Goal: Task Accomplishment & Management: Use online tool/utility

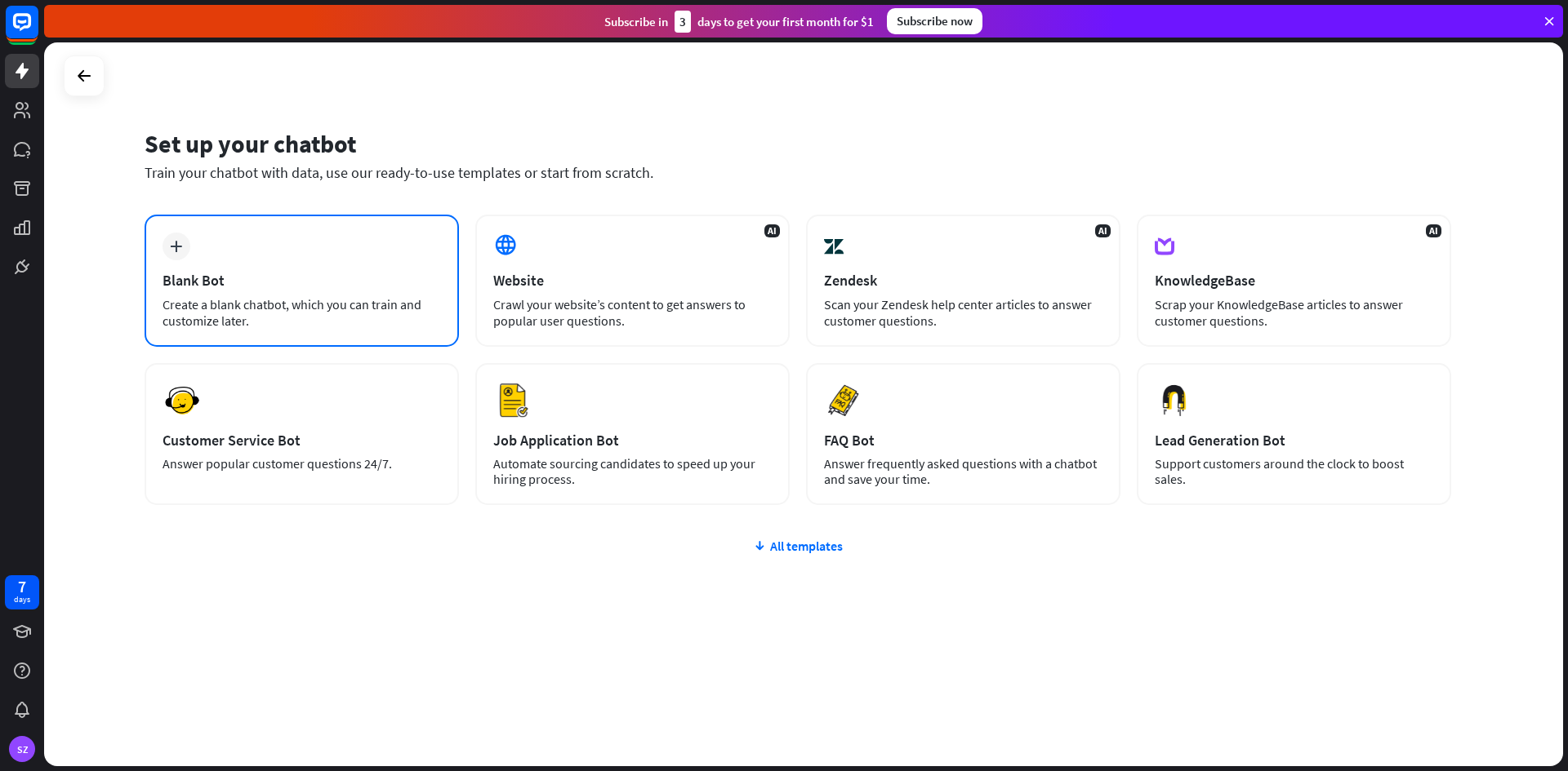
click at [335, 311] on div "Create a blank chatbot, which you can train and customize later." at bounding box center [301, 312] width 279 height 33
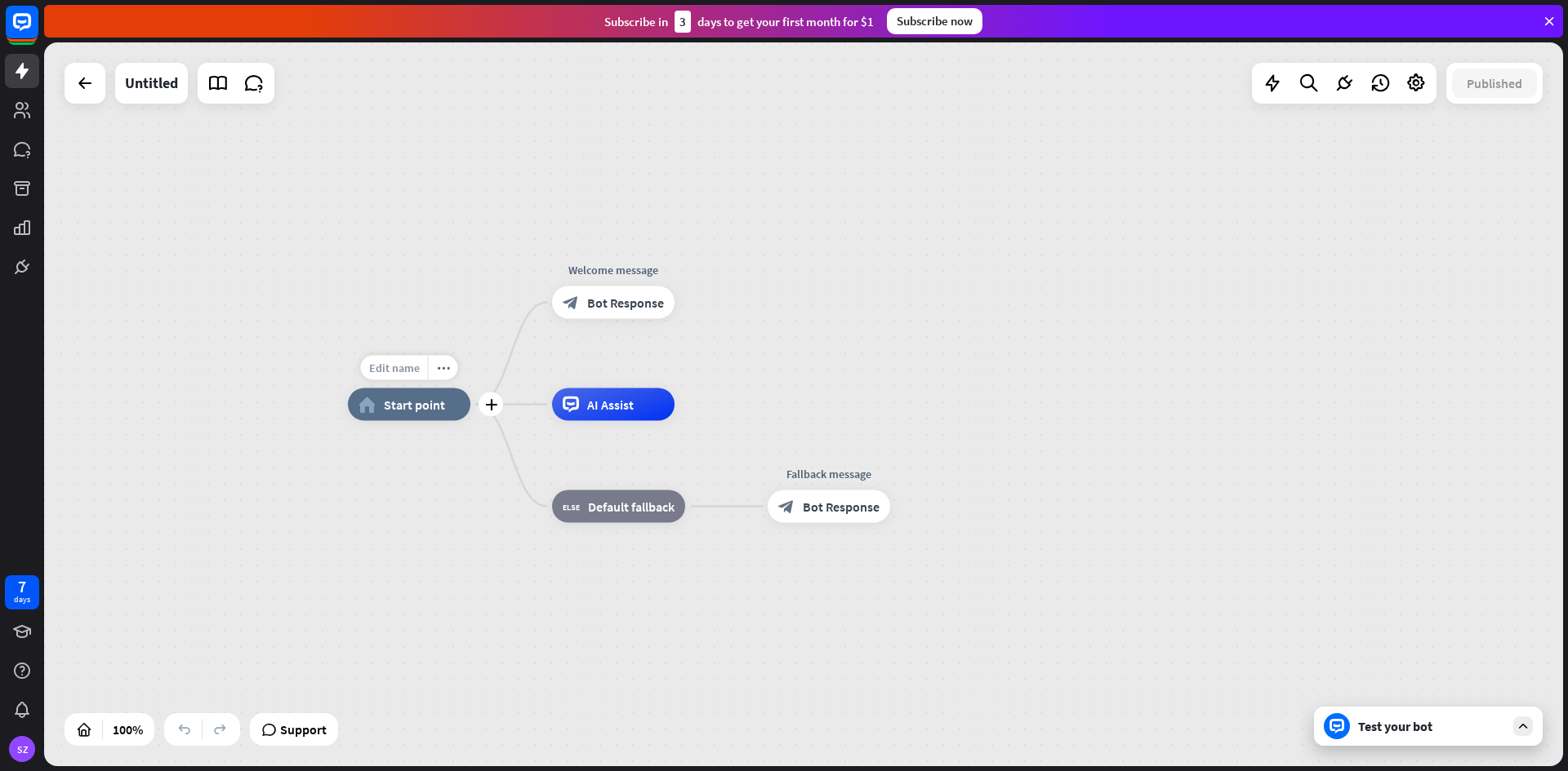
click at [386, 370] on span "Edit name" at bounding box center [394, 367] width 50 height 14
click at [390, 553] on div "home_2 Start point Welcome message block_bot_response Bot Response AI Assist bl…" at bounding box center [1107, 766] width 1519 height 724
click at [616, 295] on span "Bot Response" at bounding box center [626, 303] width 77 height 16
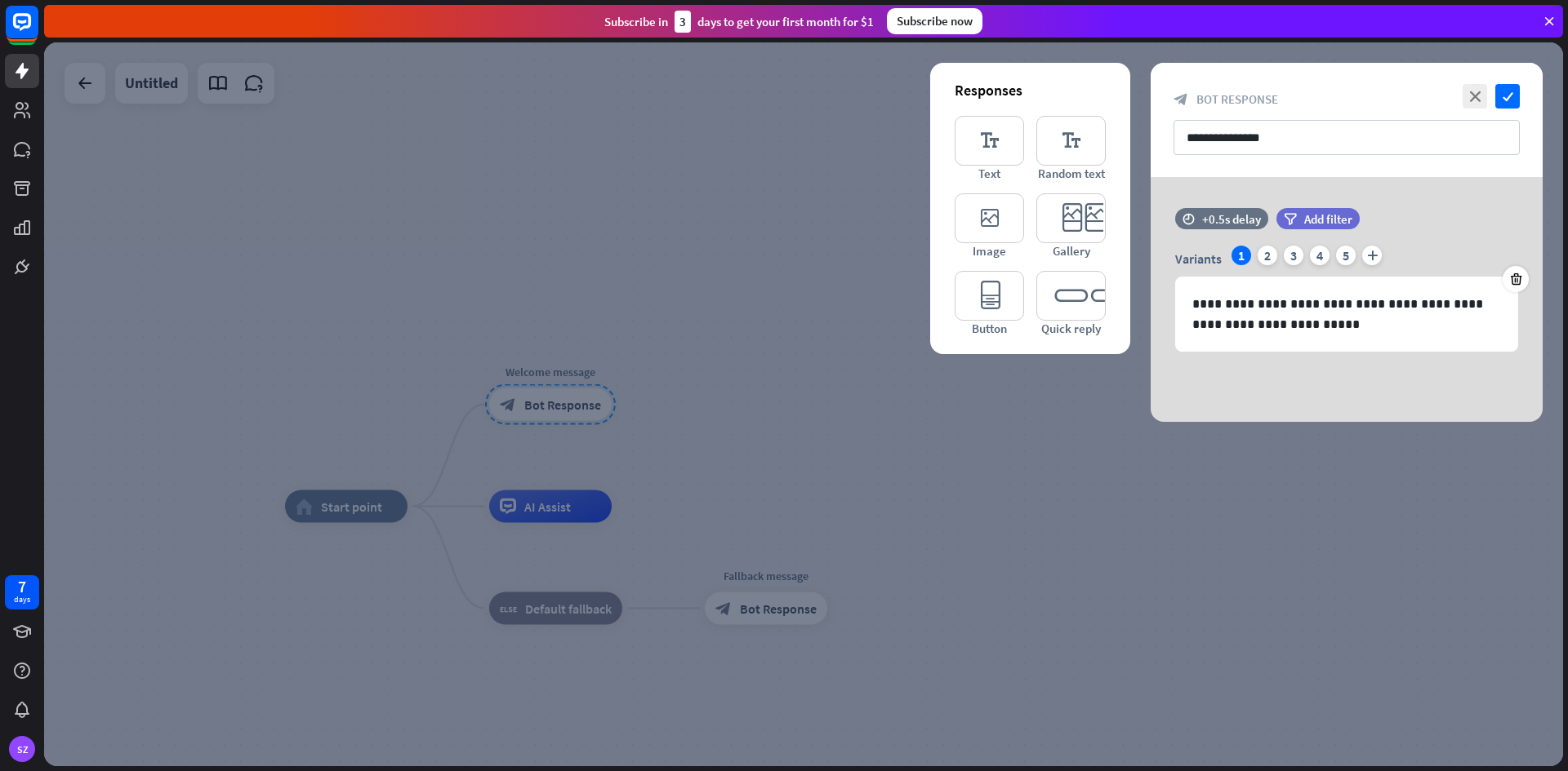
click at [700, 314] on div at bounding box center [803, 404] width 1519 height 724
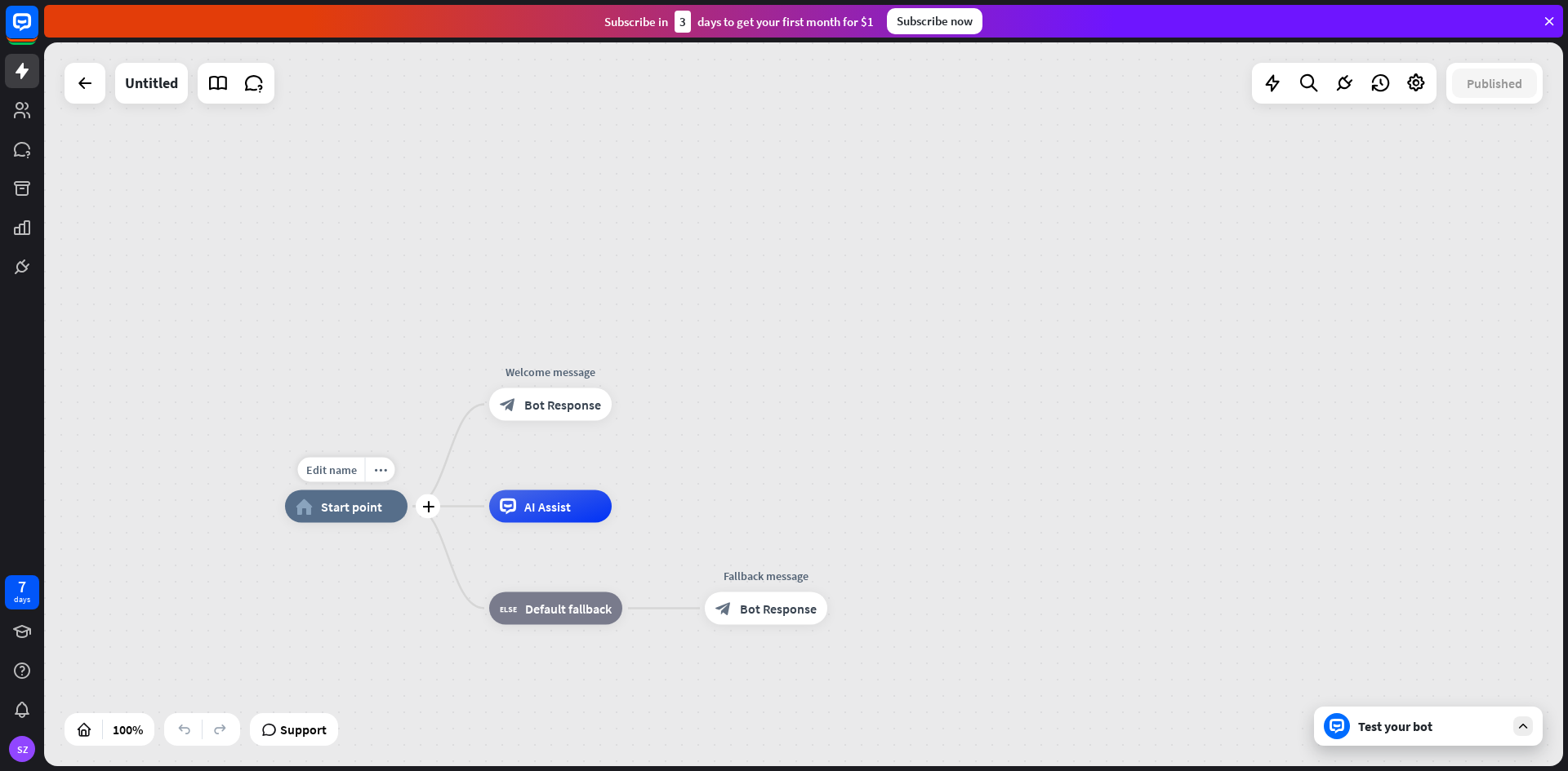
click at [335, 513] on span "Start point" at bounding box center [352, 506] width 62 height 16
click at [421, 517] on div "plus" at bounding box center [427, 506] width 24 height 24
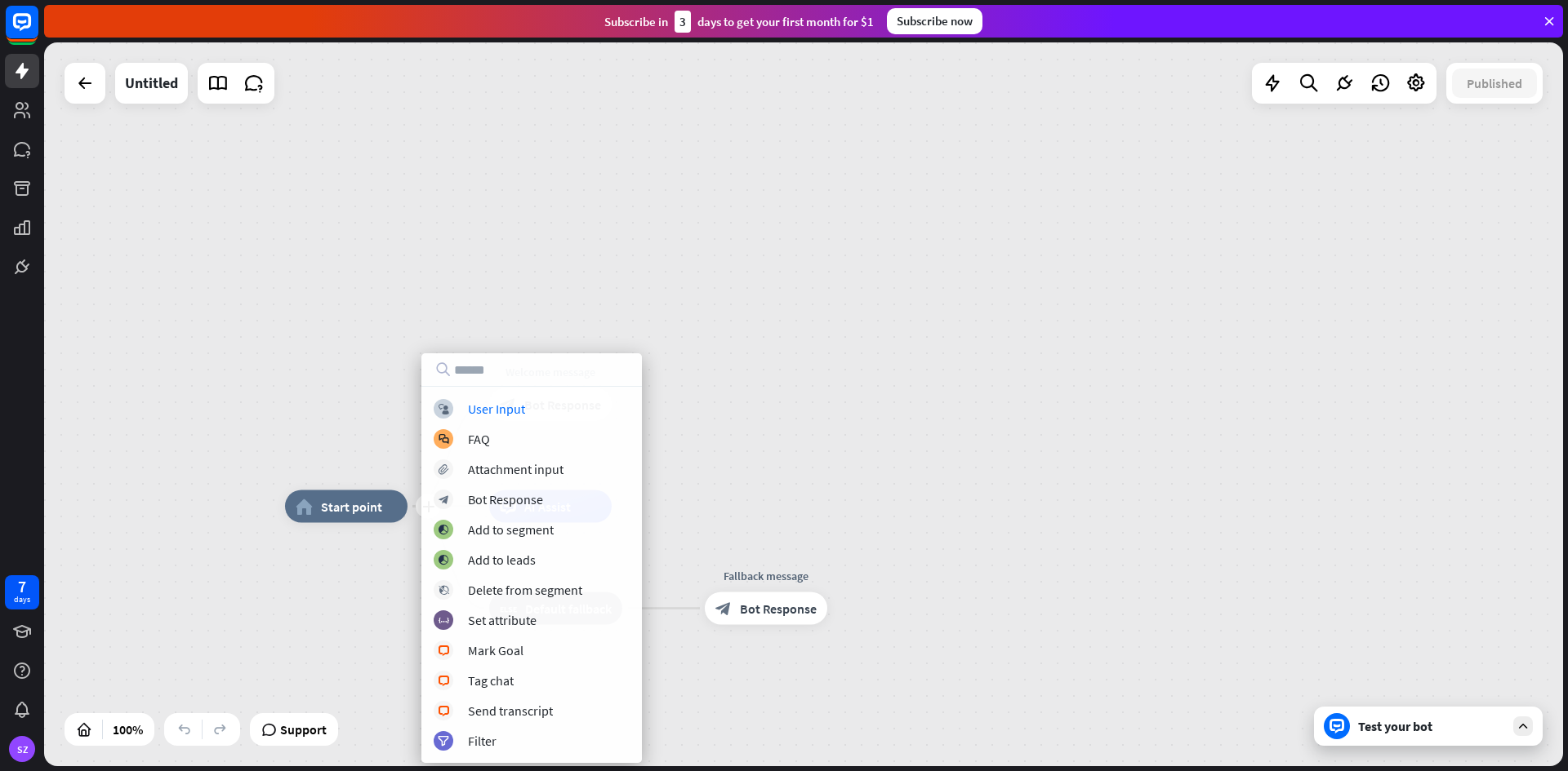
click at [375, 423] on div "plus home_2 Start point Welcome message block_bot_response Bot Response AI Assi…" at bounding box center [803, 404] width 1519 height 724
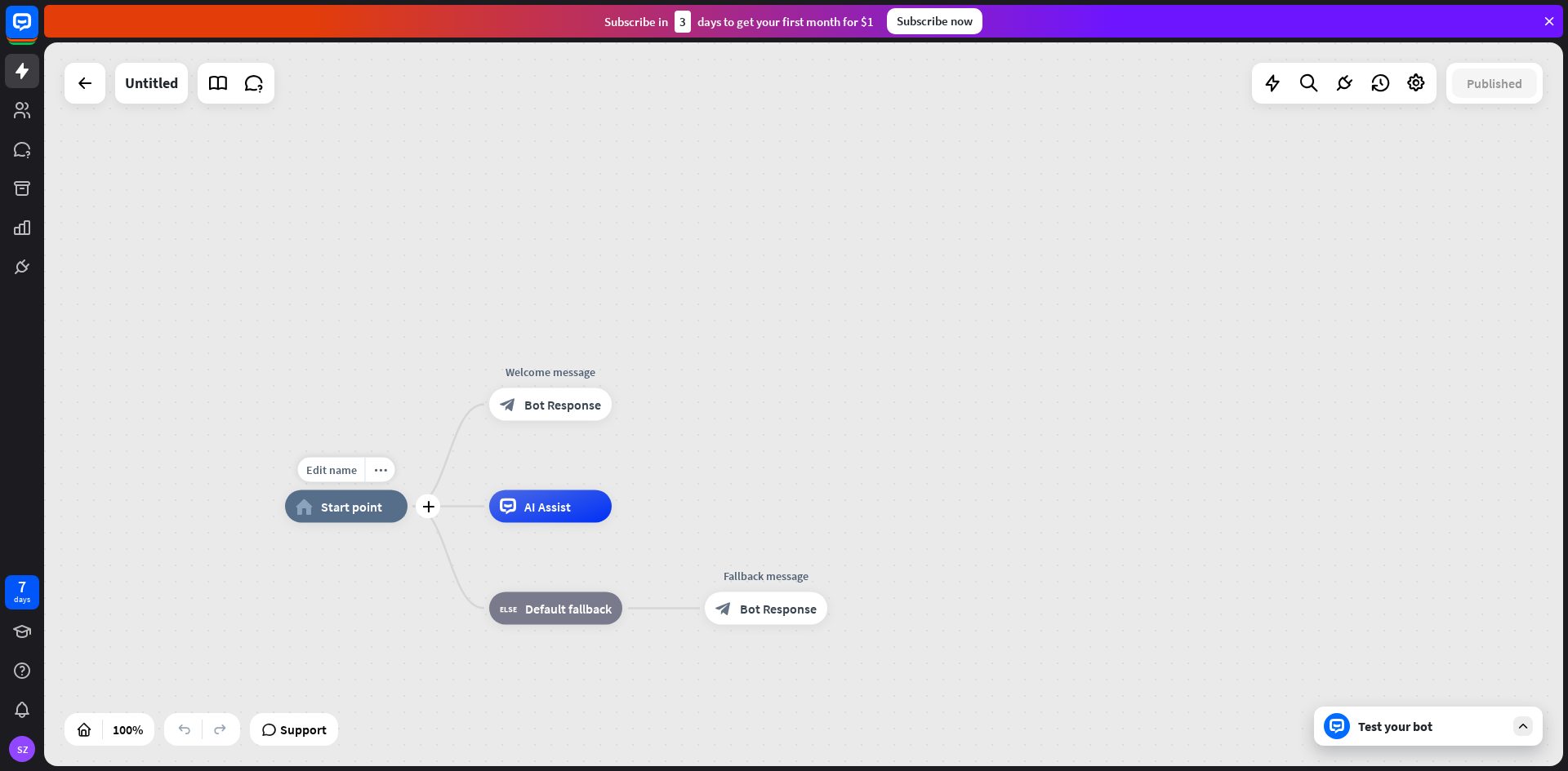
click at [346, 508] on span "Start point" at bounding box center [352, 506] width 62 height 16
click at [345, 471] on span "Edit name" at bounding box center [332, 469] width 50 height 14
type input "*****"
click at [316, 608] on div "***** home_2 Start point Welcome message block_bot_response Bot Response AI Ass…" at bounding box center [803, 404] width 1519 height 724
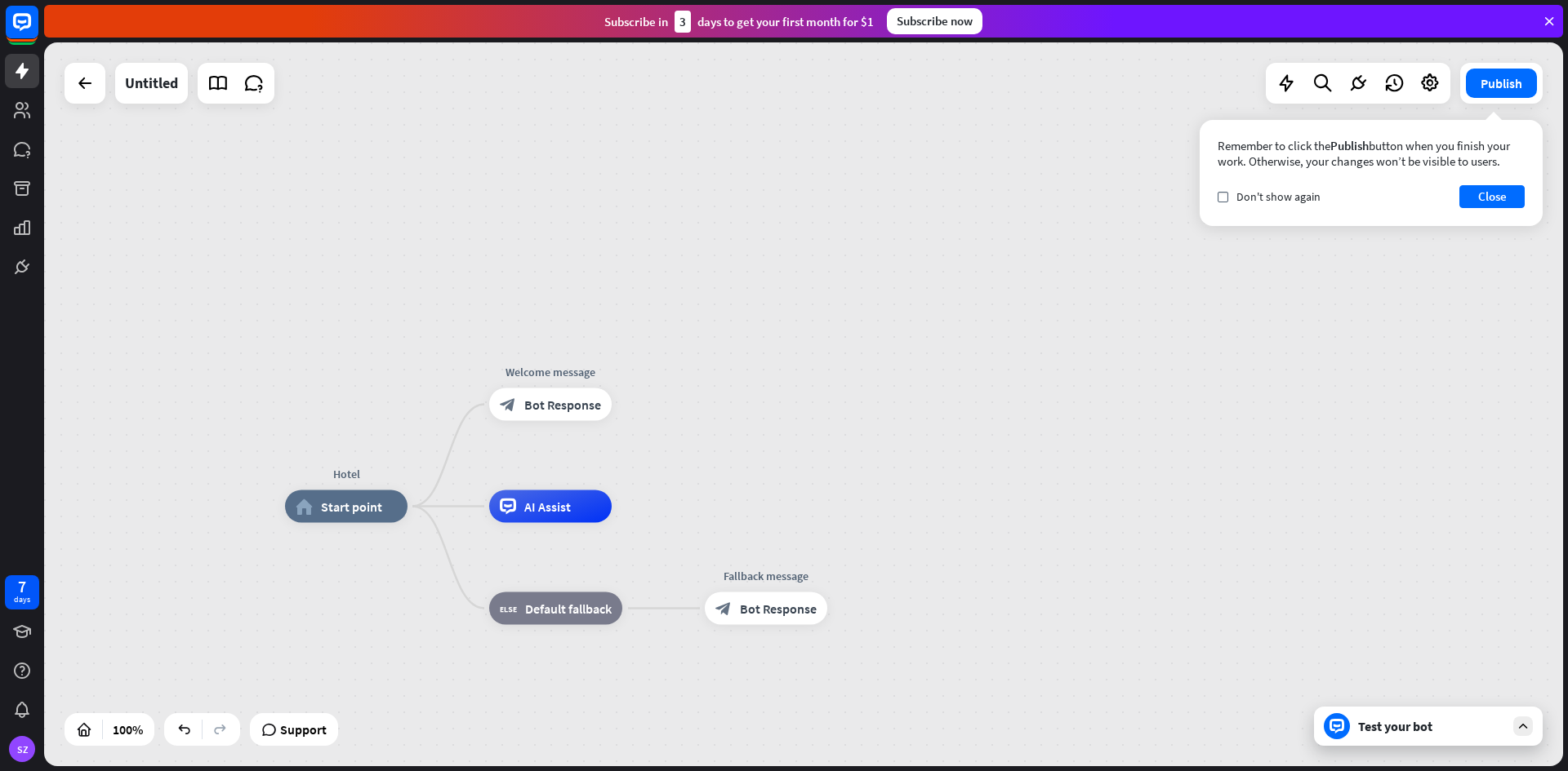
click at [365, 449] on div "Hotel home_2 Start point Welcome message block_bot_response Bot Response AI Ass…" at bounding box center [803, 404] width 1519 height 724
click at [20, 27] on rect at bounding box center [21, 21] width 36 height 36
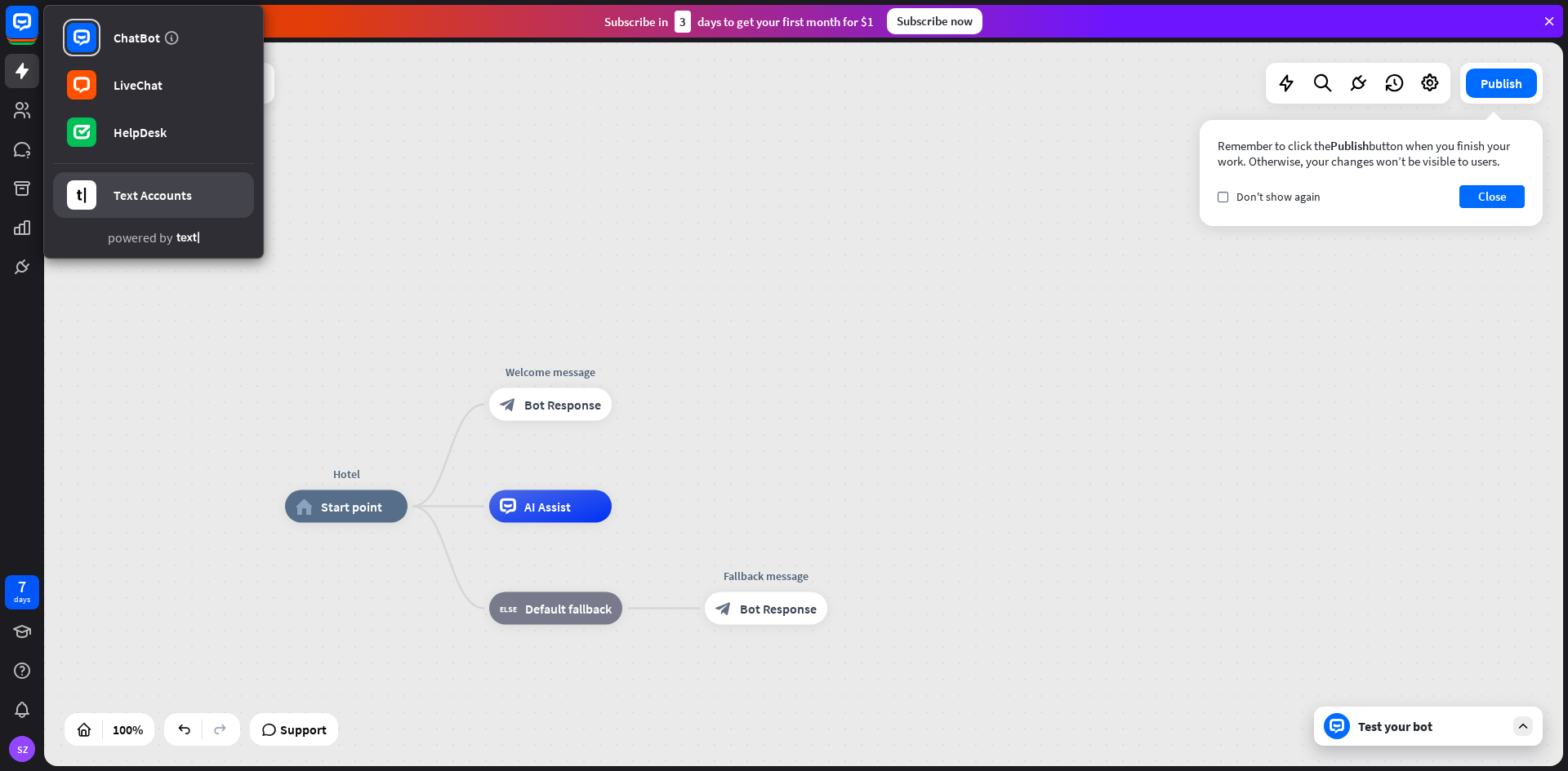
click at [184, 201] on div "Text Accounts" at bounding box center [152, 195] width 78 height 16
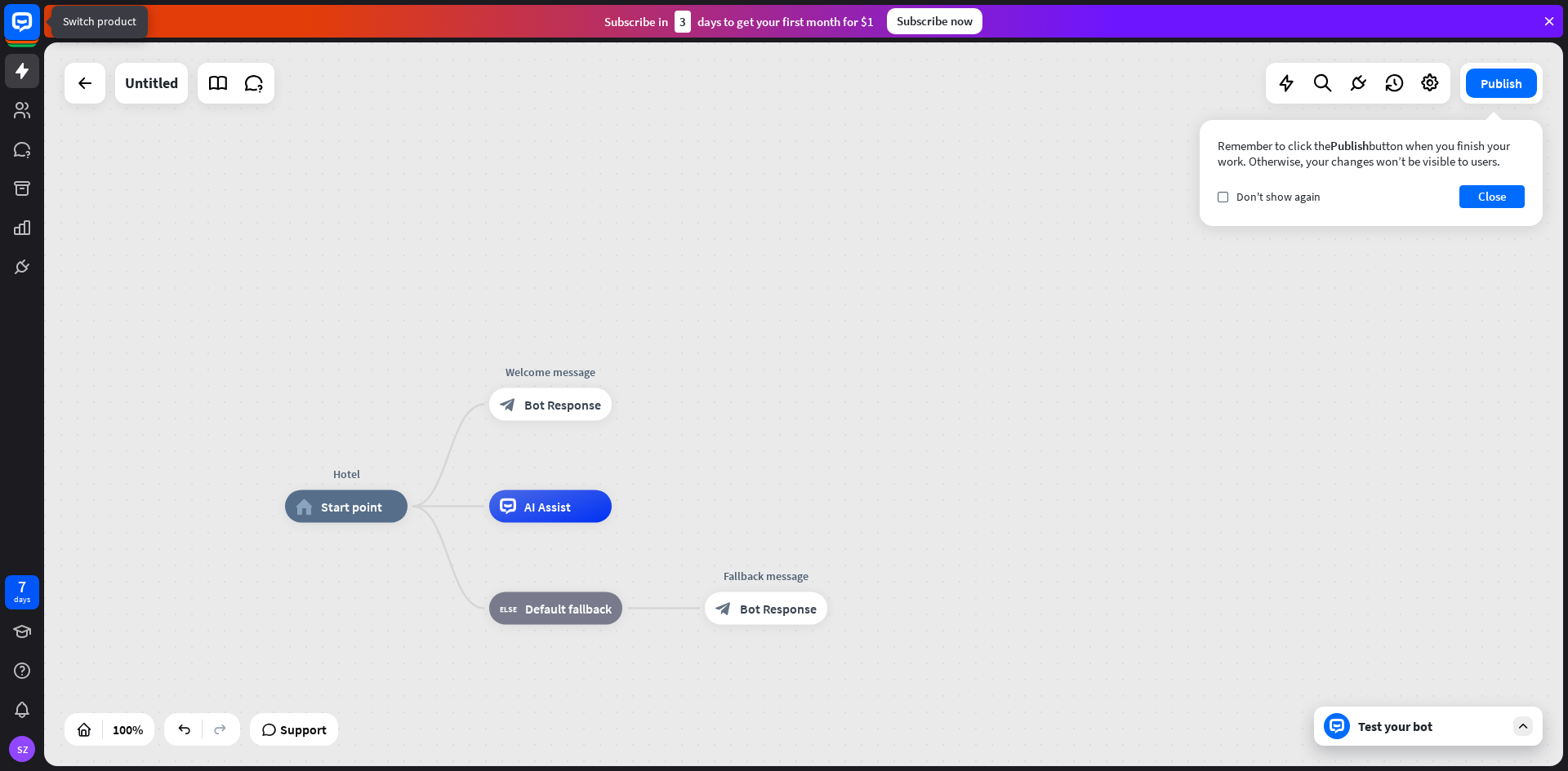
click at [36, 25] on rect at bounding box center [21, 21] width 36 height 36
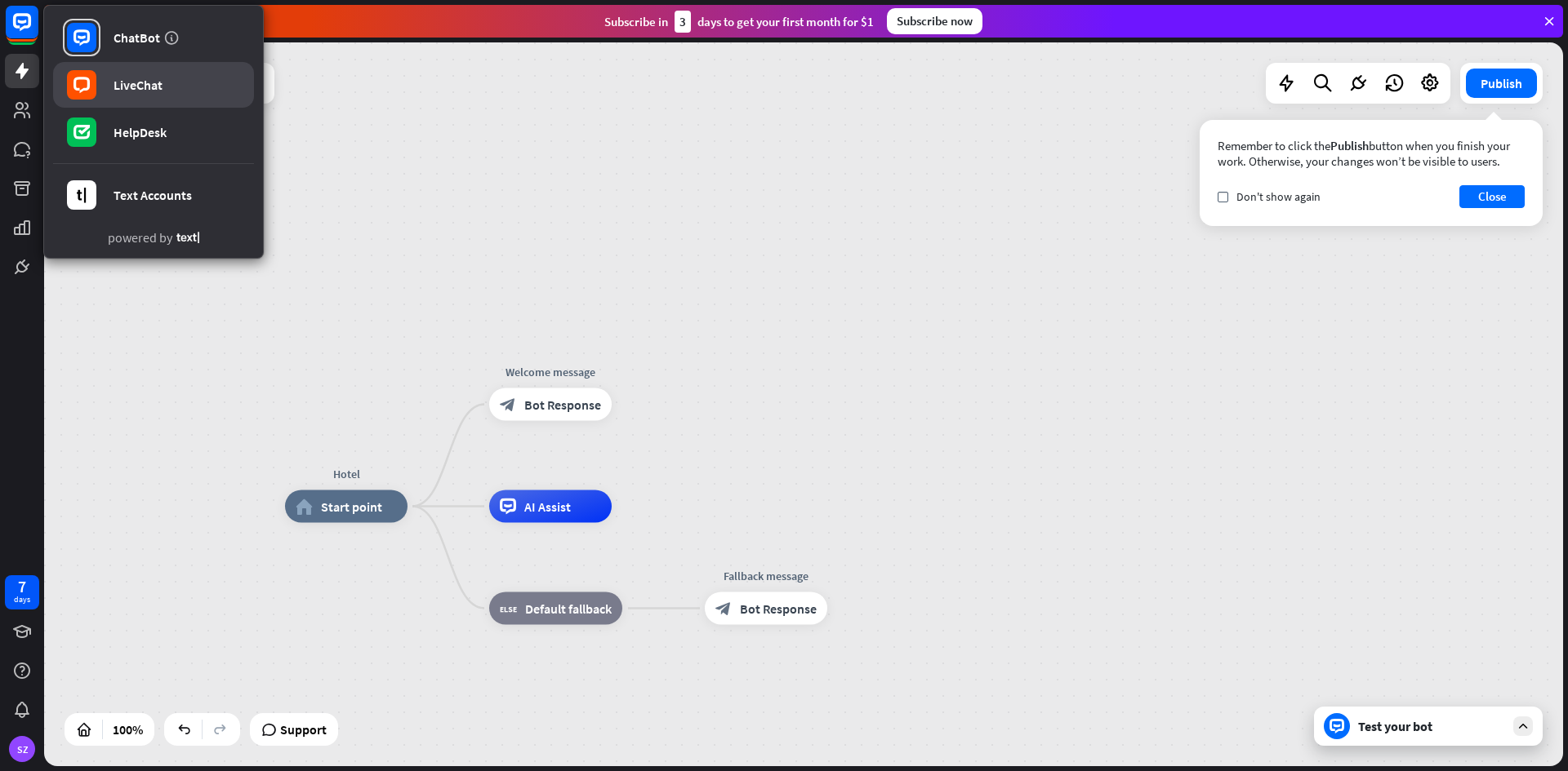
click at [125, 70] on link "LiveChat" at bounding box center [153, 84] width 201 height 45
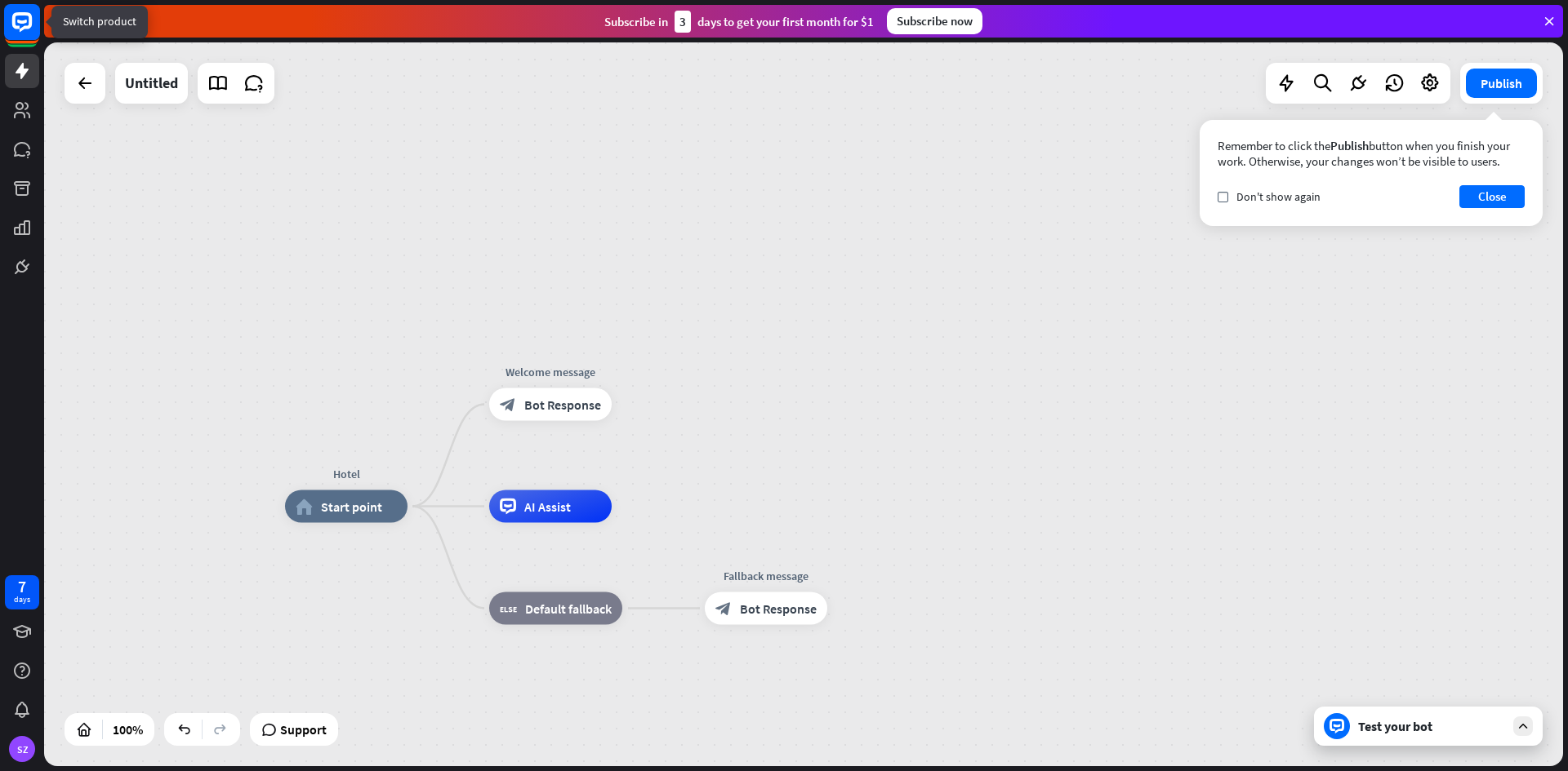
click at [10, 22] on rect at bounding box center [21, 21] width 36 height 36
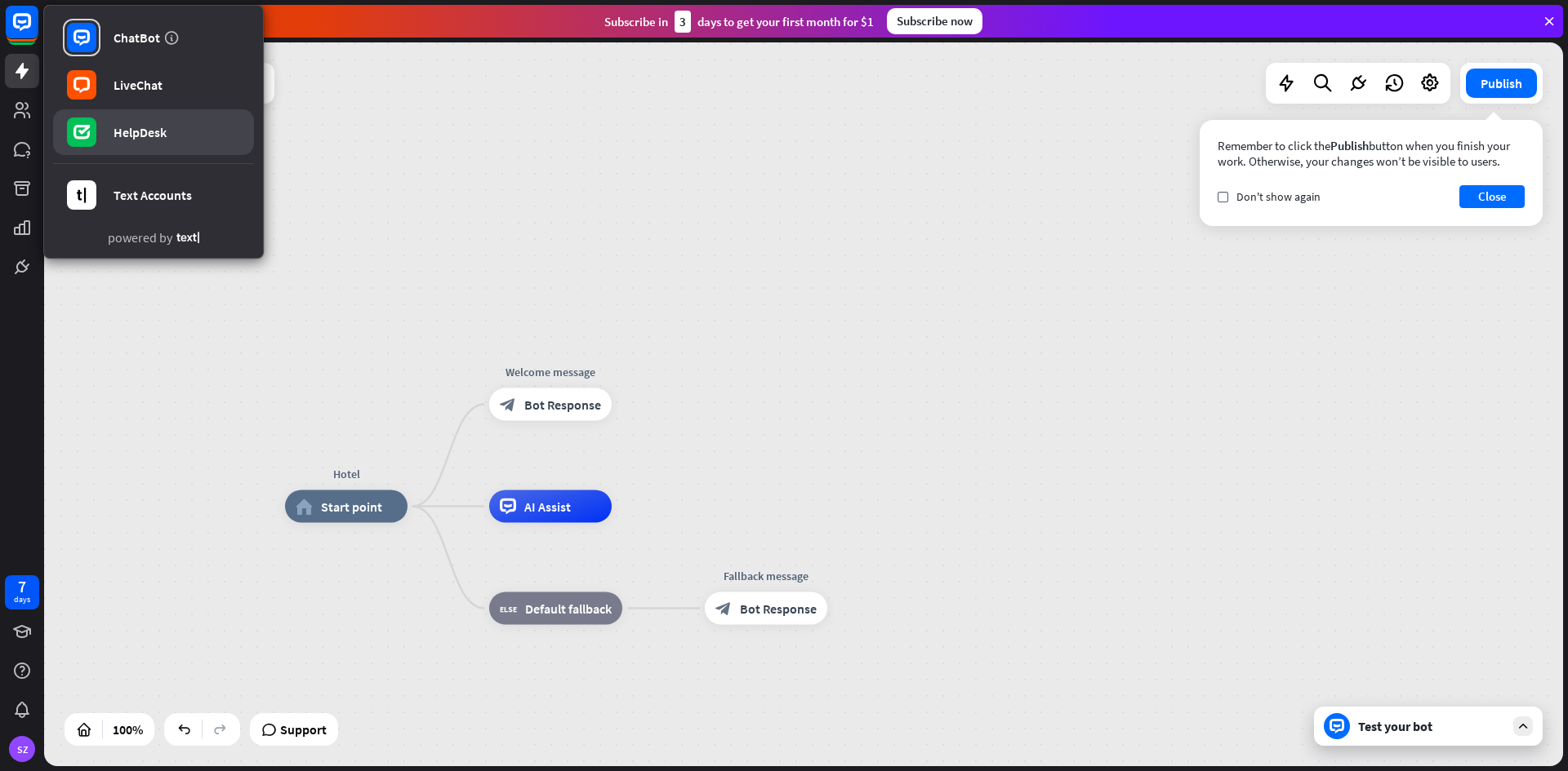
click at [193, 125] on link "HelpDesk" at bounding box center [153, 131] width 201 height 45
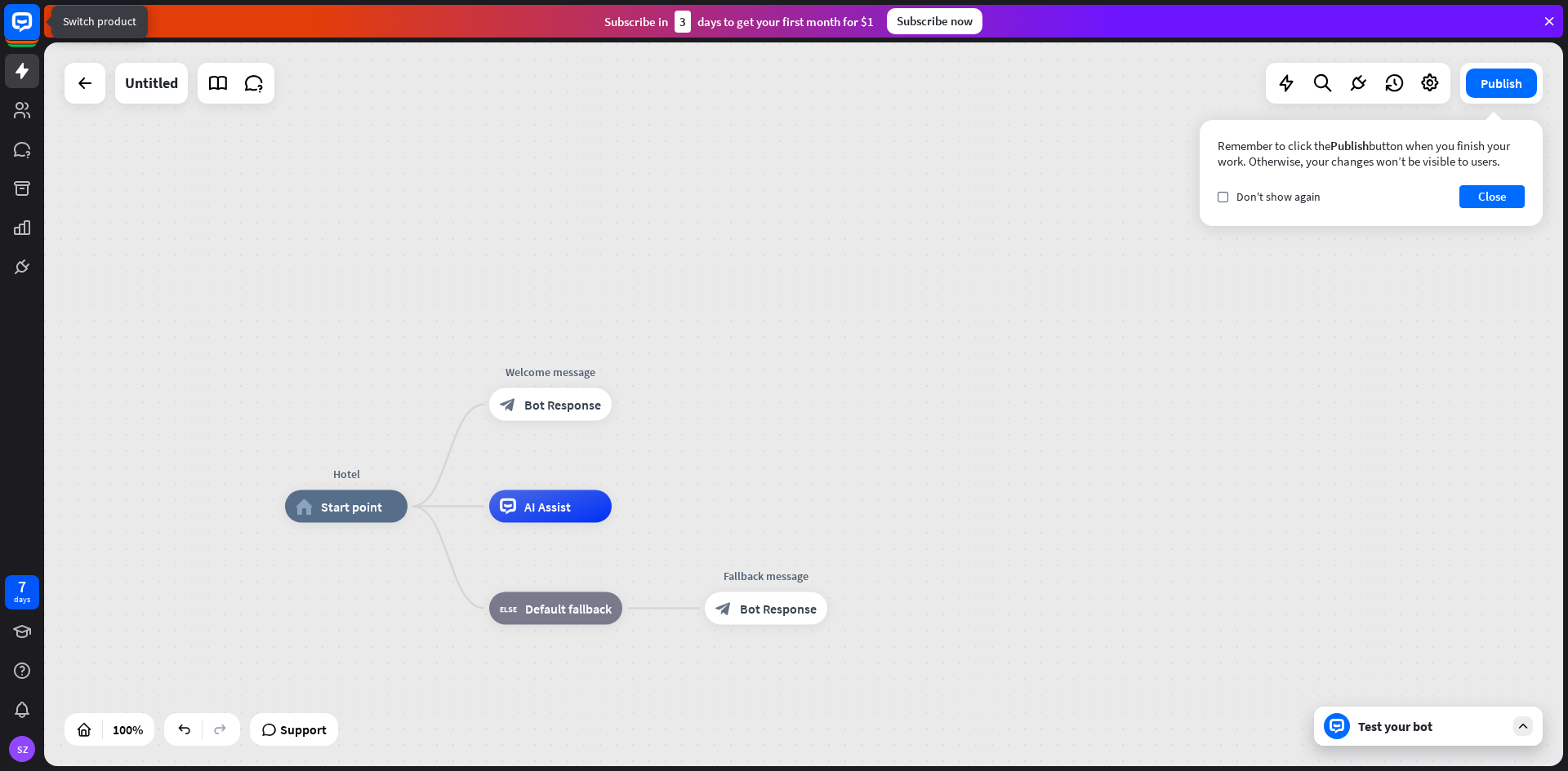
click at [8, 26] on rect at bounding box center [21, 21] width 36 height 36
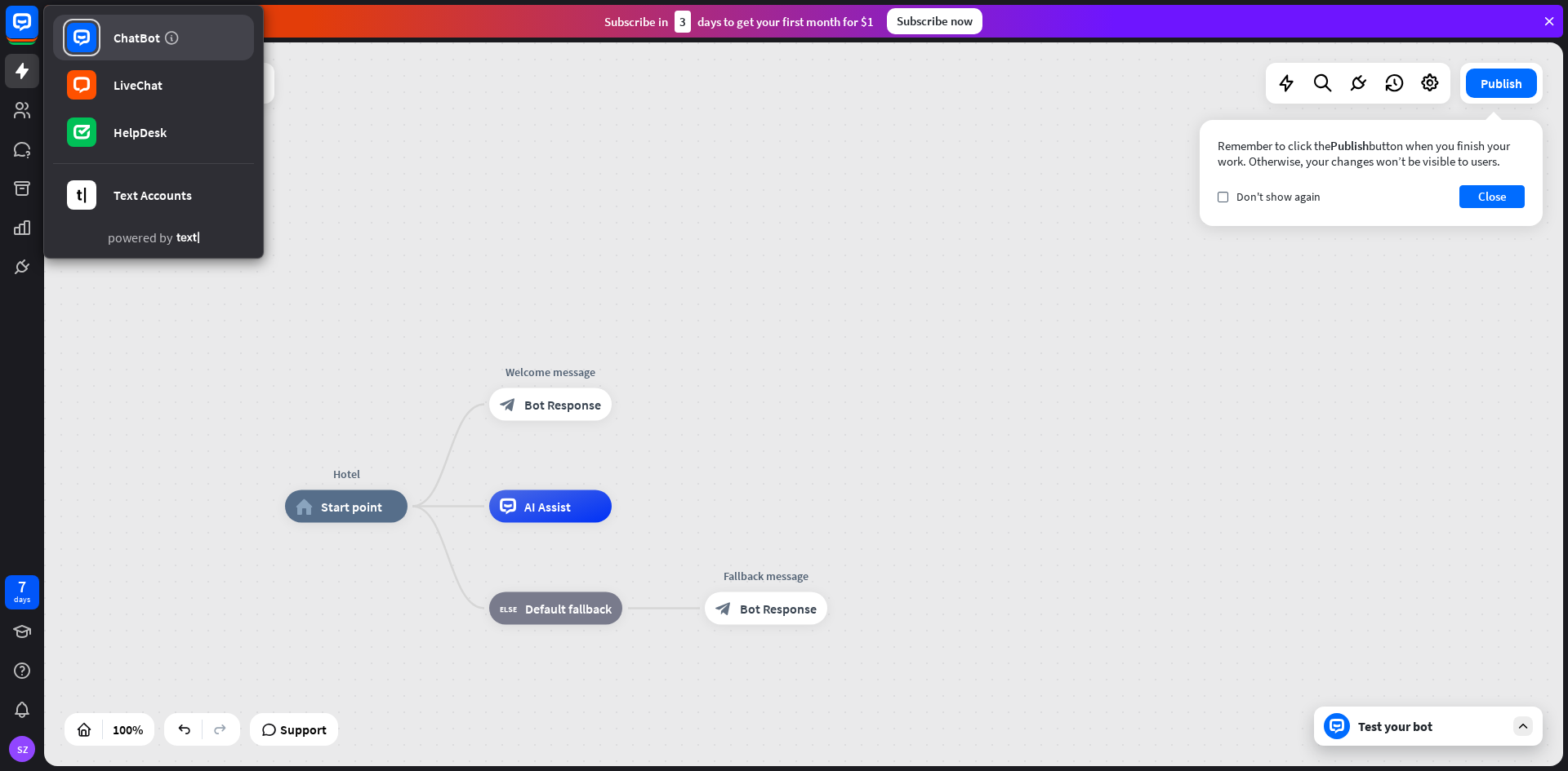
click at [184, 40] on link "ChatBot" at bounding box center [153, 37] width 201 height 45
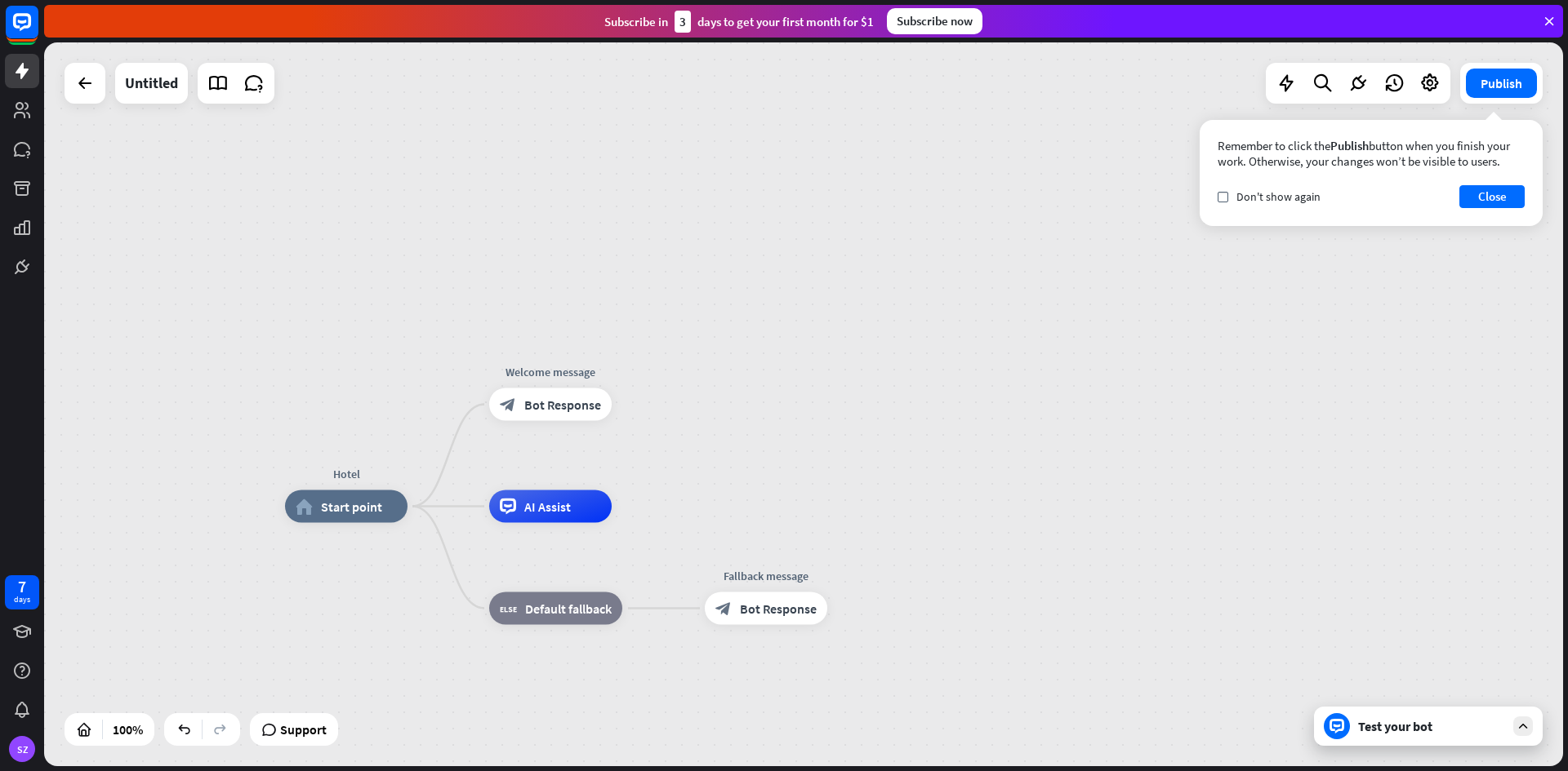
click at [456, 215] on div "Hotel home_2 Start point Welcome message block_bot_response Bot Response AI Ass…" at bounding box center [803, 404] width 1519 height 724
click at [544, 511] on span "AI Assist" at bounding box center [548, 506] width 46 height 16
click at [621, 508] on div "plus" at bounding box center [632, 506] width 24 height 24
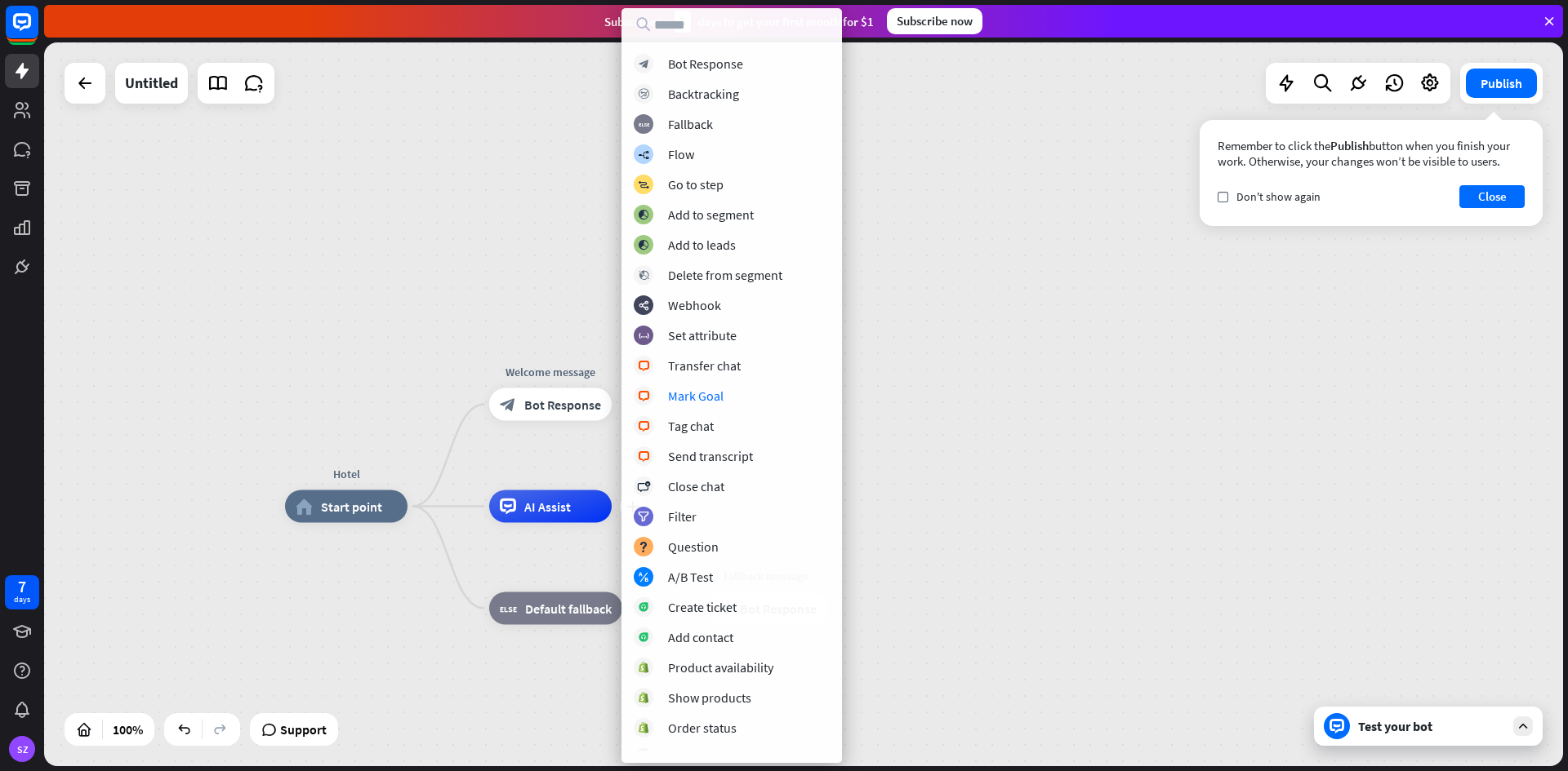
click at [525, 295] on div "Hotel home_2 Start point Welcome message block_bot_response Bot Response plus A…" at bounding box center [803, 404] width 1519 height 724
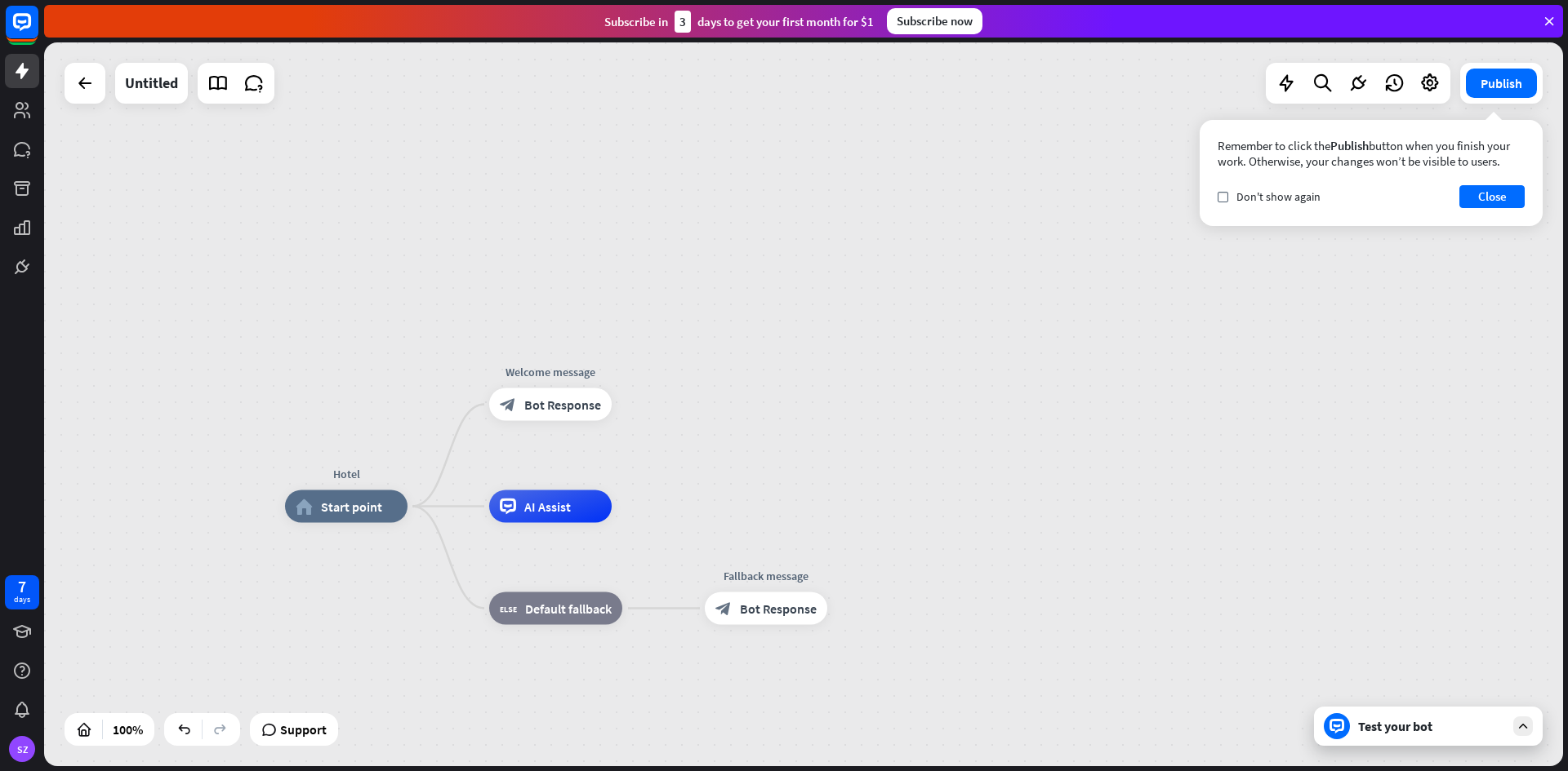
click at [473, 127] on div "Hotel home_2 Start point Welcome message block_bot_response Bot Response AI Ass…" at bounding box center [803, 404] width 1519 height 724
